Goal: Task Accomplishment & Management: Manage account settings

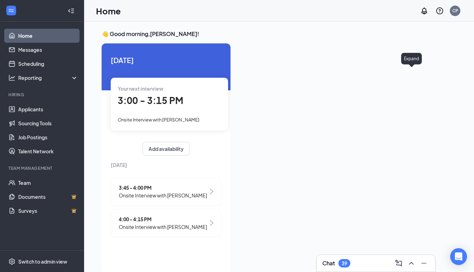
scroll to position [15, 0]
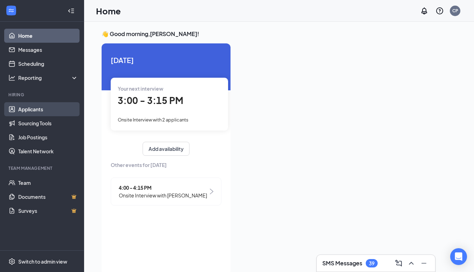
click at [36, 107] on link "Applicants" at bounding box center [48, 109] width 60 height 14
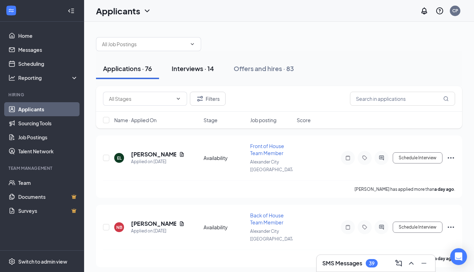
click at [201, 68] on div "Interviews · 14" at bounding box center [193, 68] width 42 height 9
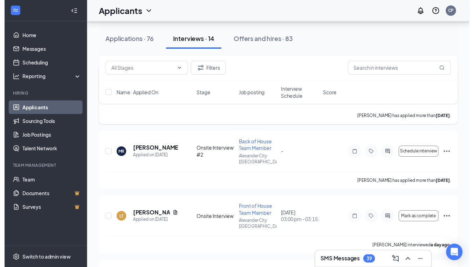
scroll to position [78, 0]
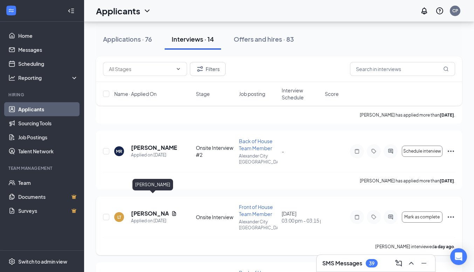
click at [149, 210] on h5 "[PERSON_NAME]" at bounding box center [149, 214] width 37 height 8
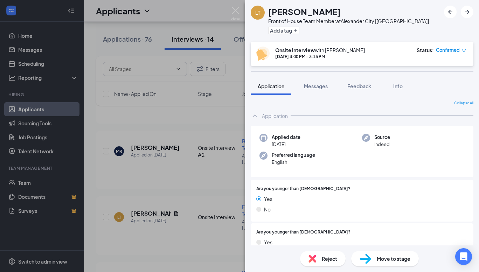
click at [370, 255] on img at bounding box center [365, 259] width 12 height 10
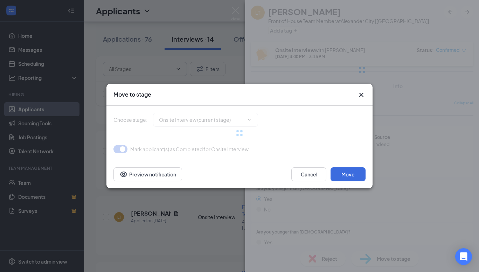
type input "Onsite Interview #2 (next stage)"
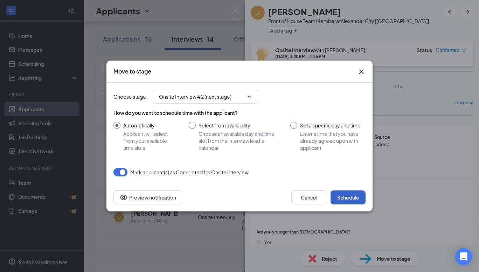
click at [354, 194] on button "Schedule" at bounding box center [347, 197] width 35 height 14
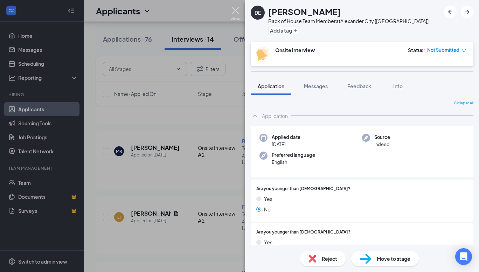
click at [233, 13] on img at bounding box center [235, 14] width 9 height 14
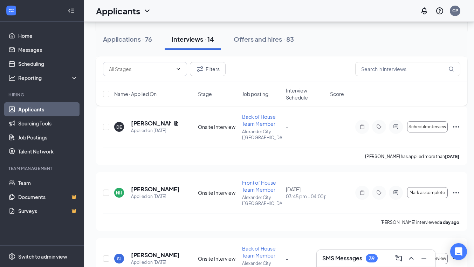
scroll to position [234, 0]
click at [155, 185] on h5 "[PERSON_NAME]" at bounding box center [155, 189] width 48 height 8
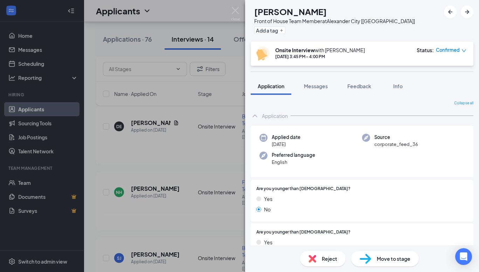
click at [378, 254] on div "Move to stage" at bounding box center [385, 258] width 68 height 15
type input "Onsite Interview #2 (next stage)"
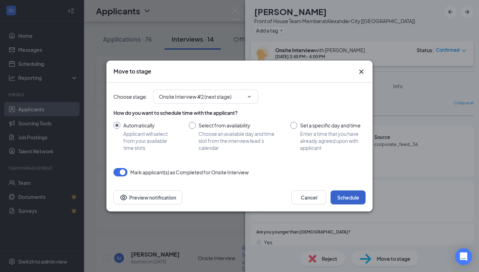
click at [352, 196] on button "Schedule" at bounding box center [347, 197] width 35 height 14
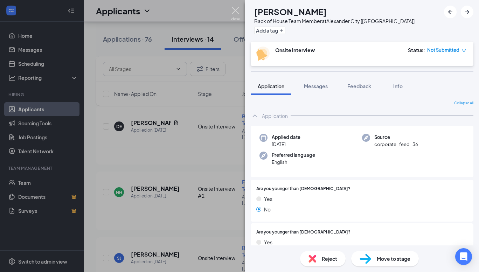
click at [233, 12] on img at bounding box center [235, 14] width 9 height 14
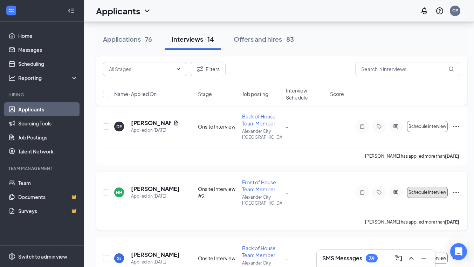
click at [434, 190] on span "Schedule interview" at bounding box center [427, 192] width 38 height 5
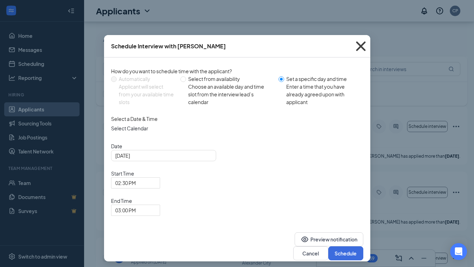
click at [362, 47] on icon "Cross" at bounding box center [360, 46] width 19 height 19
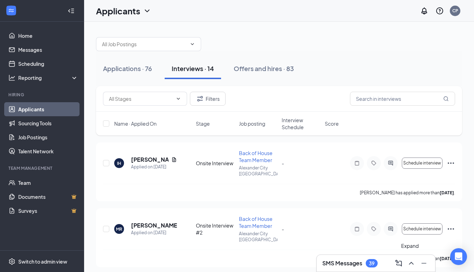
click at [409, 261] on icon "ChevronUp" at bounding box center [411, 263] width 8 height 8
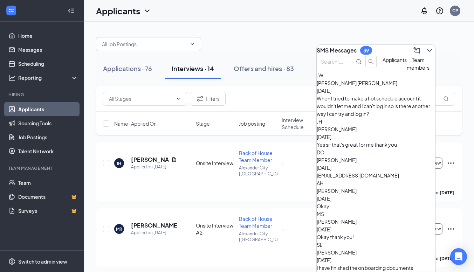
click at [382, 63] on span "Applicants" at bounding box center [394, 60] width 24 height 6
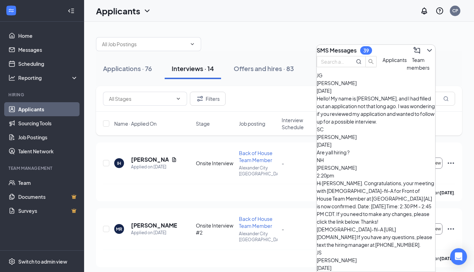
click at [356, 165] on span "[PERSON_NAME]" at bounding box center [336, 168] width 40 height 6
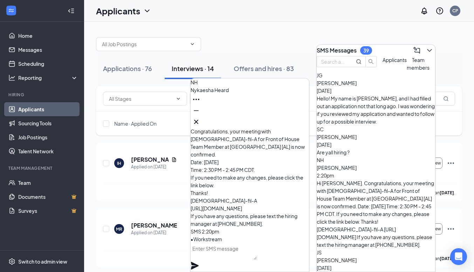
click at [309, 9] on div "Applicants CP" at bounding box center [279, 11] width 390 height 22
click at [200, 118] on icon "Cross" at bounding box center [196, 122] width 8 height 8
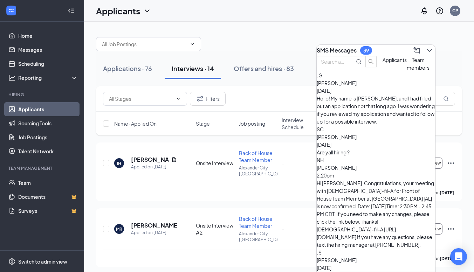
click at [375, 95] on div "[PERSON_NAME] [DATE]" at bounding box center [375, 86] width 118 height 15
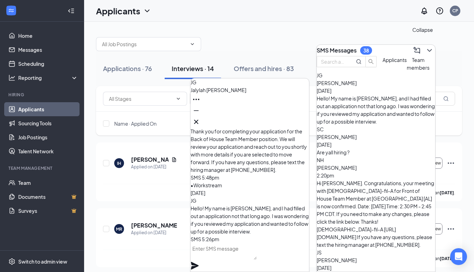
click at [427, 49] on icon "ChevronDown" at bounding box center [429, 50] width 8 height 8
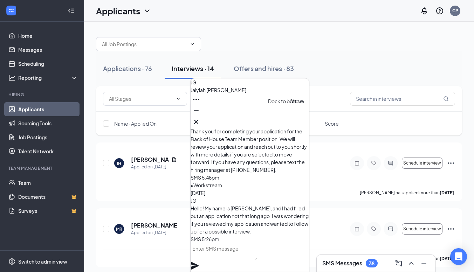
click at [200, 122] on icon "Cross" at bounding box center [196, 122] width 8 height 8
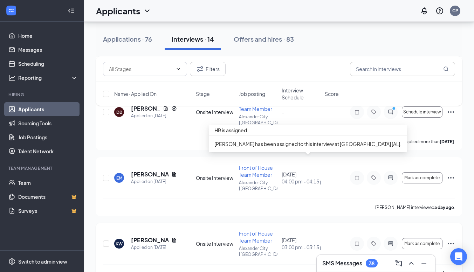
scroll to position [710, 0]
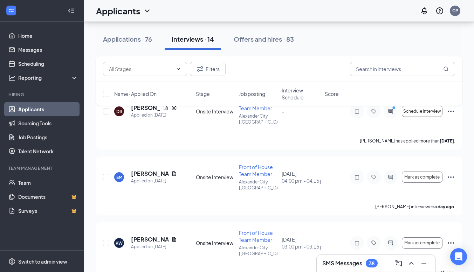
click at [461, 49] on div "Applications · 76 Interviews · 14 Offers and hires · 83" at bounding box center [279, 39] width 366 height 21
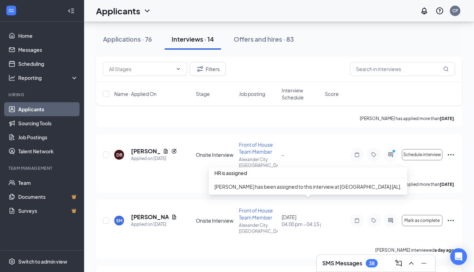
scroll to position [666, 0]
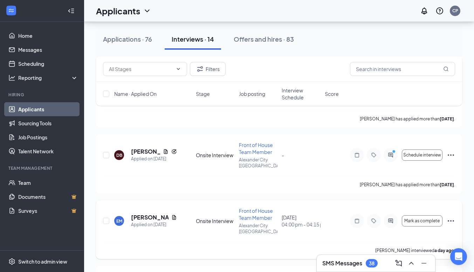
click at [449, 217] on icon "Ellipses" at bounding box center [450, 221] width 8 height 8
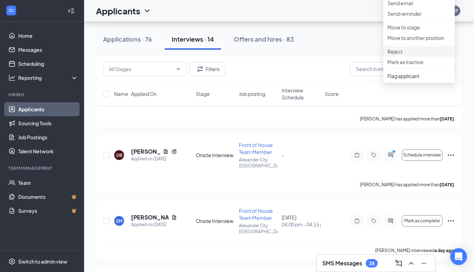
click at [407, 55] on p "Reject" at bounding box center [418, 51] width 63 height 7
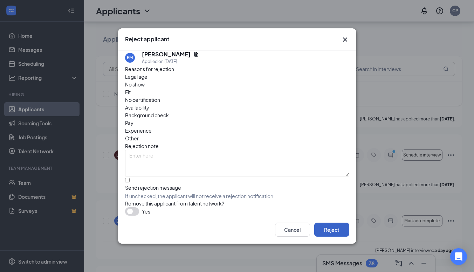
click at [335, 226] on button "Reject" at bounding box center [331, 230] width 35 height 14
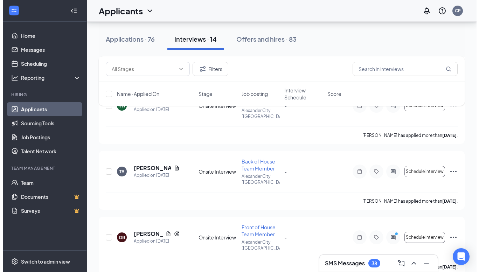
scroll to position [583, 0]
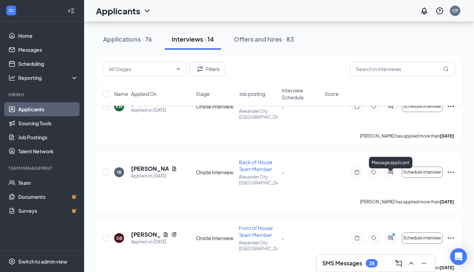
click at [390, 232] on icon "PrimaryDot" at bounding box center [394, 235] width 8 height 6
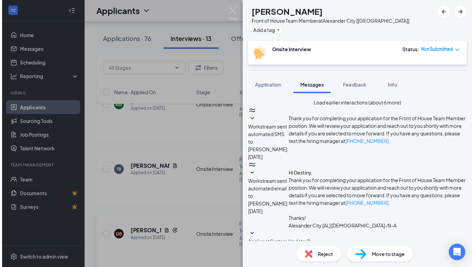
scroll to position [401, 0]
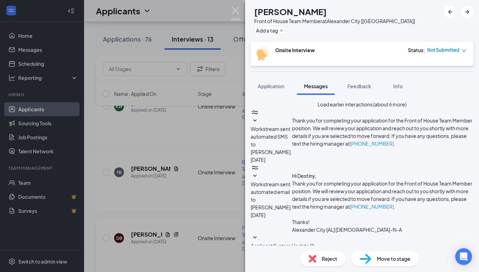
click at [235, 13] on img at bounding box center [235, 14] width 9 height 14
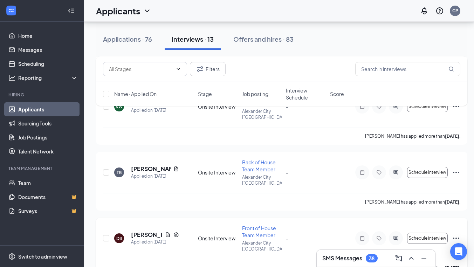
click at [456, 234] on icon "Ellipses" at bounding box center [456, 238] width 8 height 8
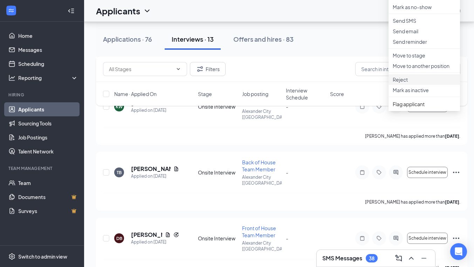
click at [415, 83] on p "Reject" at bounding box center [423, 79] width 63 height 7
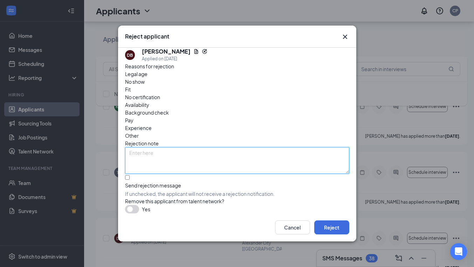
click at [263, 147] on textarea at bounding box center [237, 160] width 224 height 27
type textarea "s"
type textarea "sent message saying she got another job"
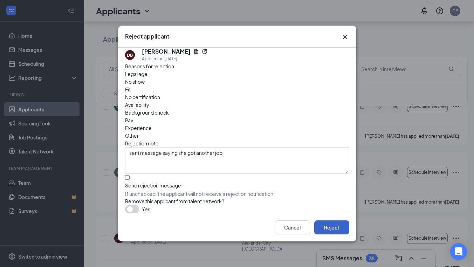
click at [330, 232] on button "Reject" at bounding box center [331, 227] width 35 height 14
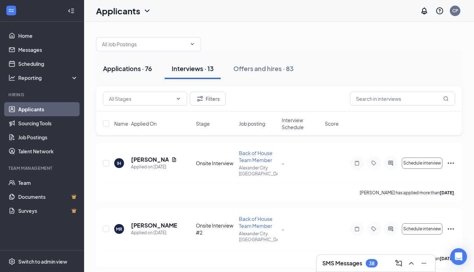
click at [133, 64] on div "Applications · 76" at bounding box center [127, 68] width 49 height 9
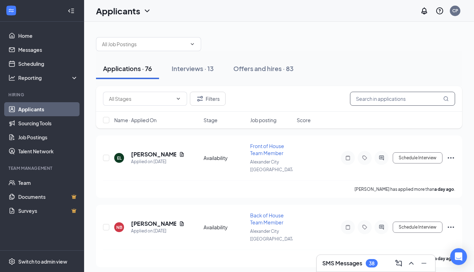
click at [379, 100] on input "text" at bounding box center [402, 99] width 105 height 14
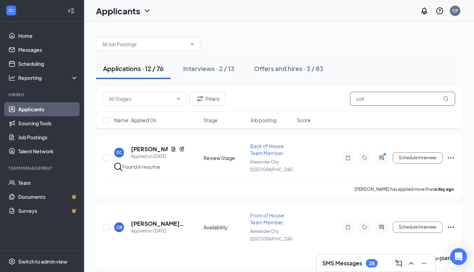
click at [380, 101] on input "coll" at bounding box center [402, 99] width 105 height 14
type input "c"
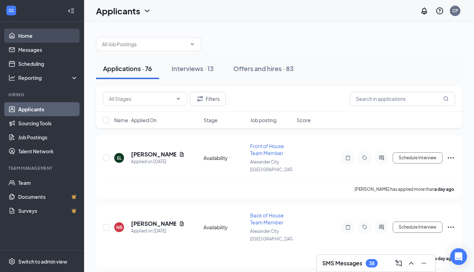
click at [28, 38] on link "Home" at bounding box center [48, 36] width 60 height 14
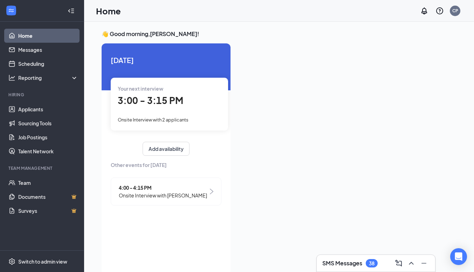
click at [188, 112] on div "Your next interview 3:00 - 3:15 PM Onsite Interview with 2 applicants" at bounding box center [169, 104] width 117 height 53
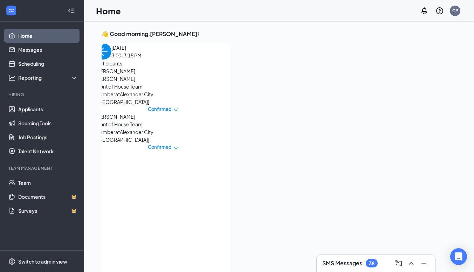
scroll to position [3, 0]
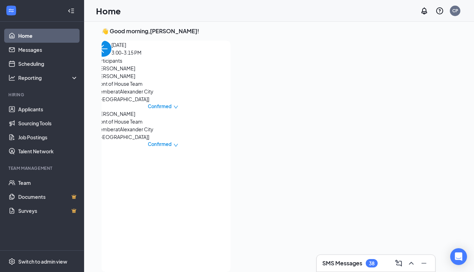
click at [110, 57] on img "back-button" at bounding box center [103, 49] width 16 height 16
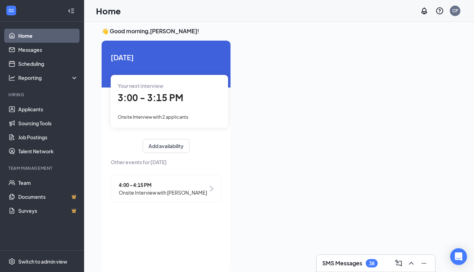
click at [189, 109] on div "Your next interview 3:00 - 3:15 PM Onsite Interview with 2 applicants" at bounding box center [169, 101] width 117 height 53
